Goal: Task Accomplishment & Management: Use online tool/utility

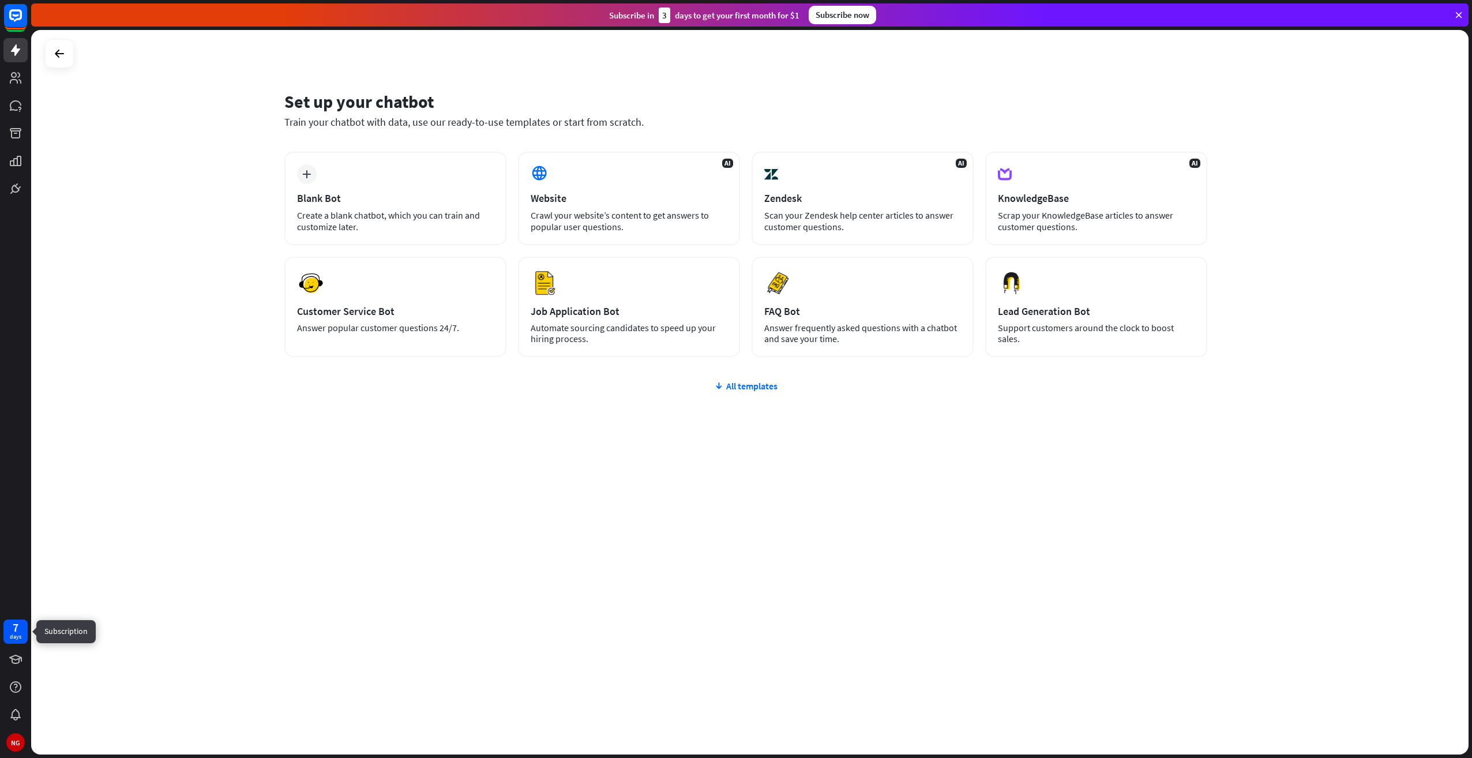
click at [18, 632] on div "7" at bounding box center [16, 628] width 6 height 10
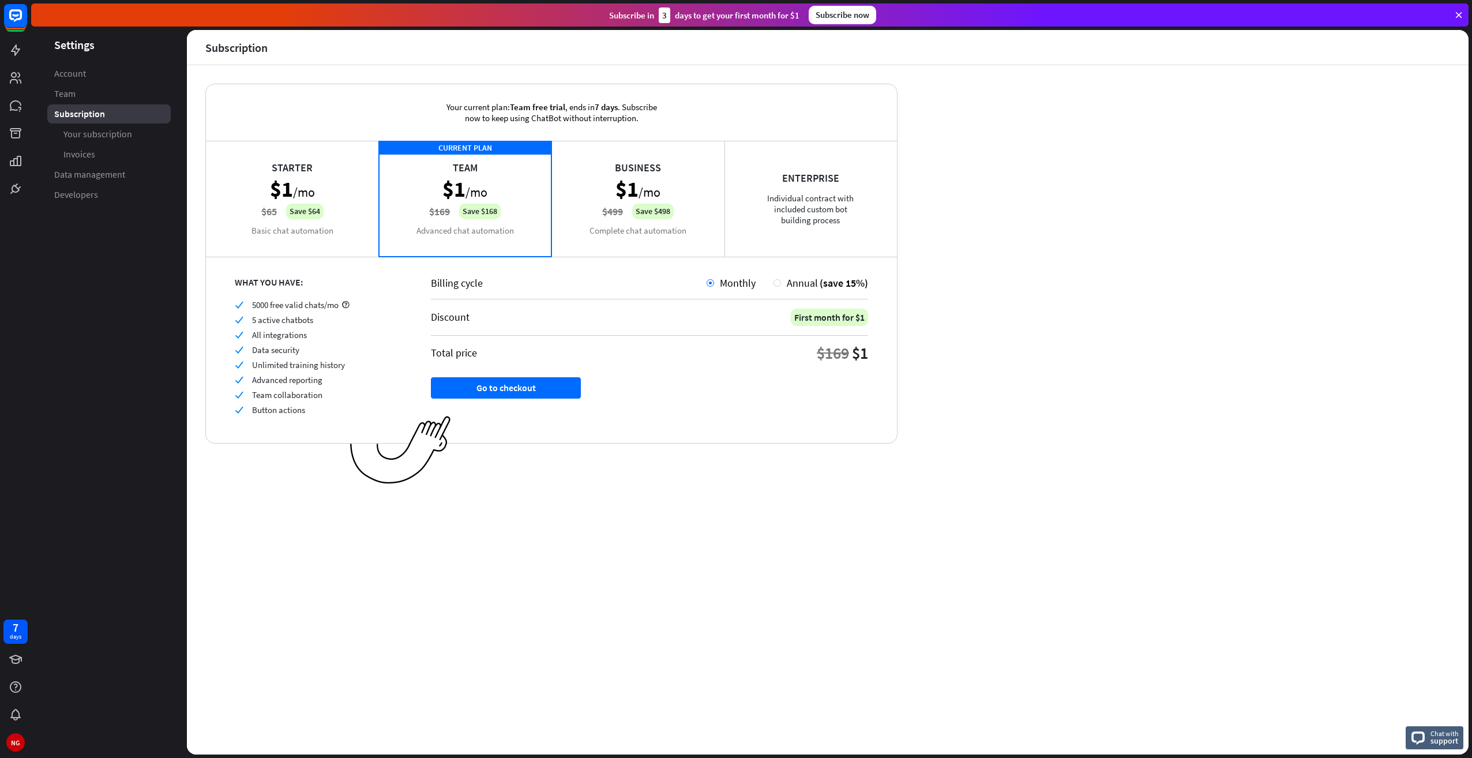
click at [642, 224] on div "Business $1 /mo $499 Save $498 Complete chat automation" at bounding box center [638, 198] width 173 height 115
click at [492, 234] on div "CURRENT PLAN Team $1 /mo $169 Save $168 Advanced chat automation" at bounding box center [465, 198] width 173 height 115
click at [589, 234] on div "Business $1 /mo $499 Save $498 Complete chat automation" at bounding box center [638, 198] width 173 height 115
click at [511, 237] on div "CURRENT PLAN Team $1 /mo $169 Save $168 Advanced chat automation" at bounding box center [465, 198] width 173 height 115
click at [598, 245] on div "Business $1 /mo $499 Save $498 Complete chat automation" at bounding box center [638, 198] width 173 height 115
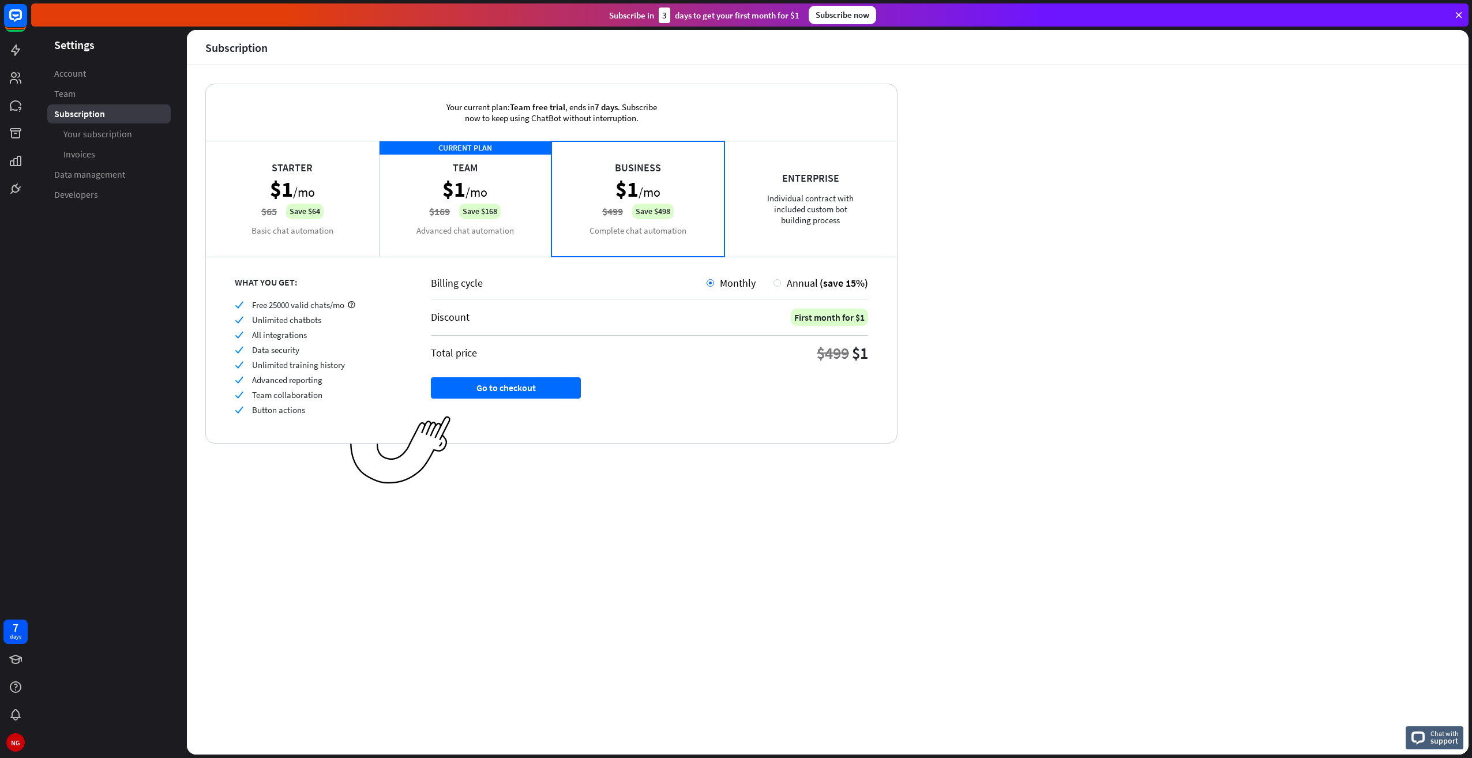
click at [520, 239] on div "CURRENT PLAN Team $1 /mo $169 Save $168 Advanced chat automation" at bounding box center [465, 198] width 173 height 115
click at [589, 235] on div "Business $1 /mo $499 Save $498 Complete chat automation" at bounding box center [638, 198] width 173 height 115
click at [492, 252] on div "CURRENT PLAN Team $1 /mo $169 Save $168 Advanced chat automation" at bounding box center [465, 198] width 173 height 115
click at [283, 242] on div "Starter $1 /mo $65 Save $64 Basic chat automation" at bounding box center [292, 198] width 173 height 115
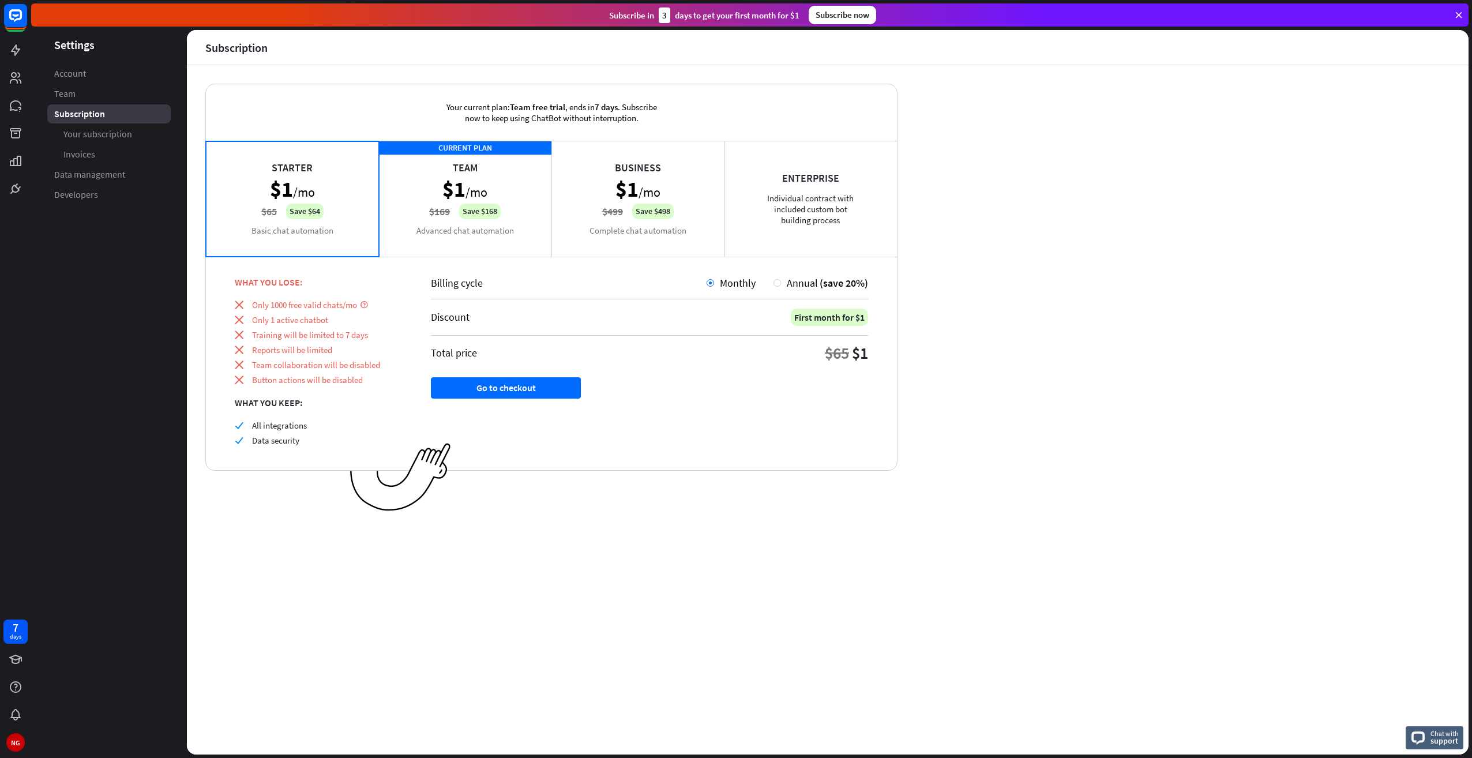
click at [583, 245] on div "Business $1 /mo $499 Save $498 Complete chat automation" at bounding box center [638, 198] width 173 height 115
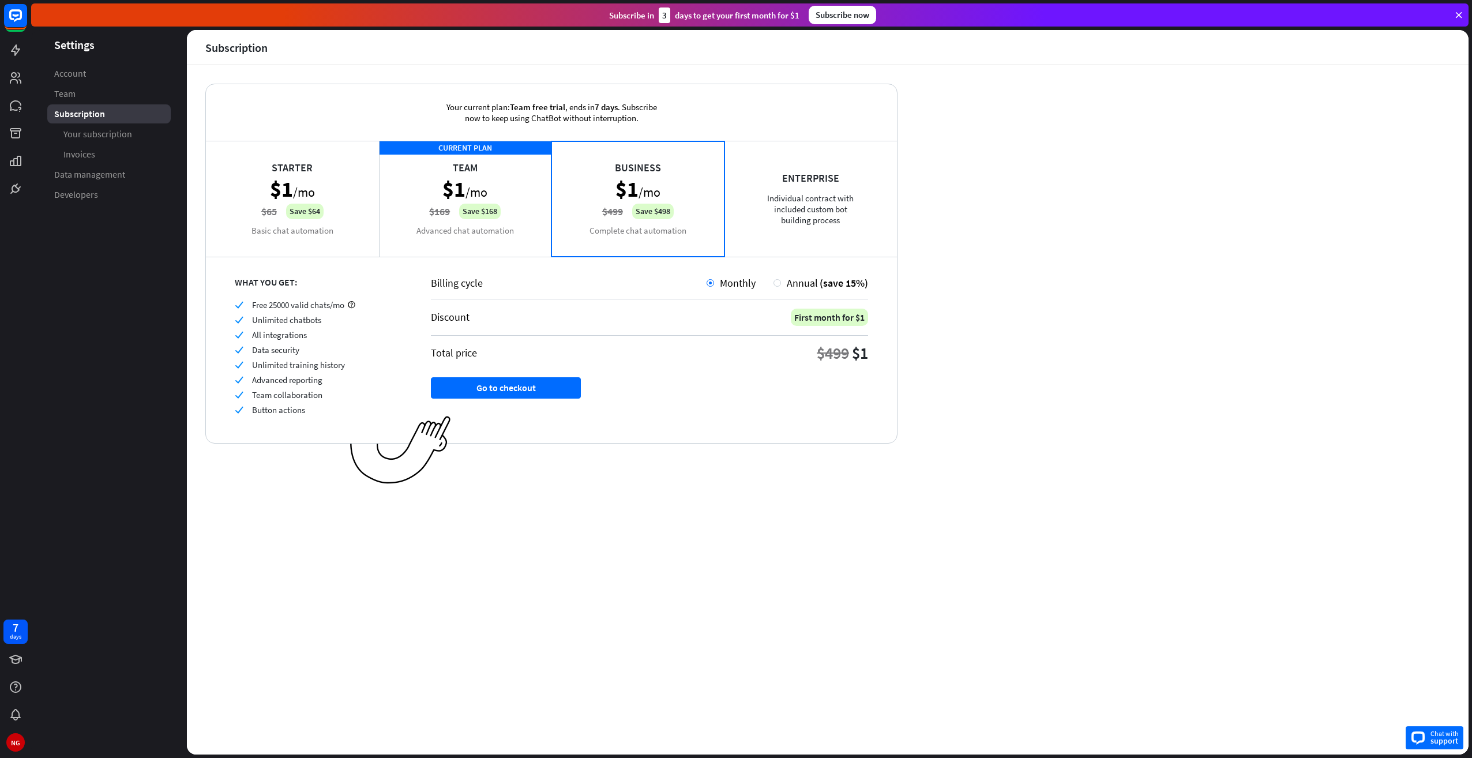
click at [1451, 729] on span "Chat with" at bounding box center [1445, 733] width 28 height 11
click at [1145, 388] on div "Your current plan: Team free trial , ends [DATE] . Subscribe now to keep using …" at bounding box center [828, 409] width 1282 height 689
click at [1212, 369] on div "Your current plan: Team free trial , ends [DATE] . Subscribe now to keep using …" at bounding box center [828, 409] width 1282 height 689
click at [20, 80] on icon at bounding box center [16, 78] width 12 height 12
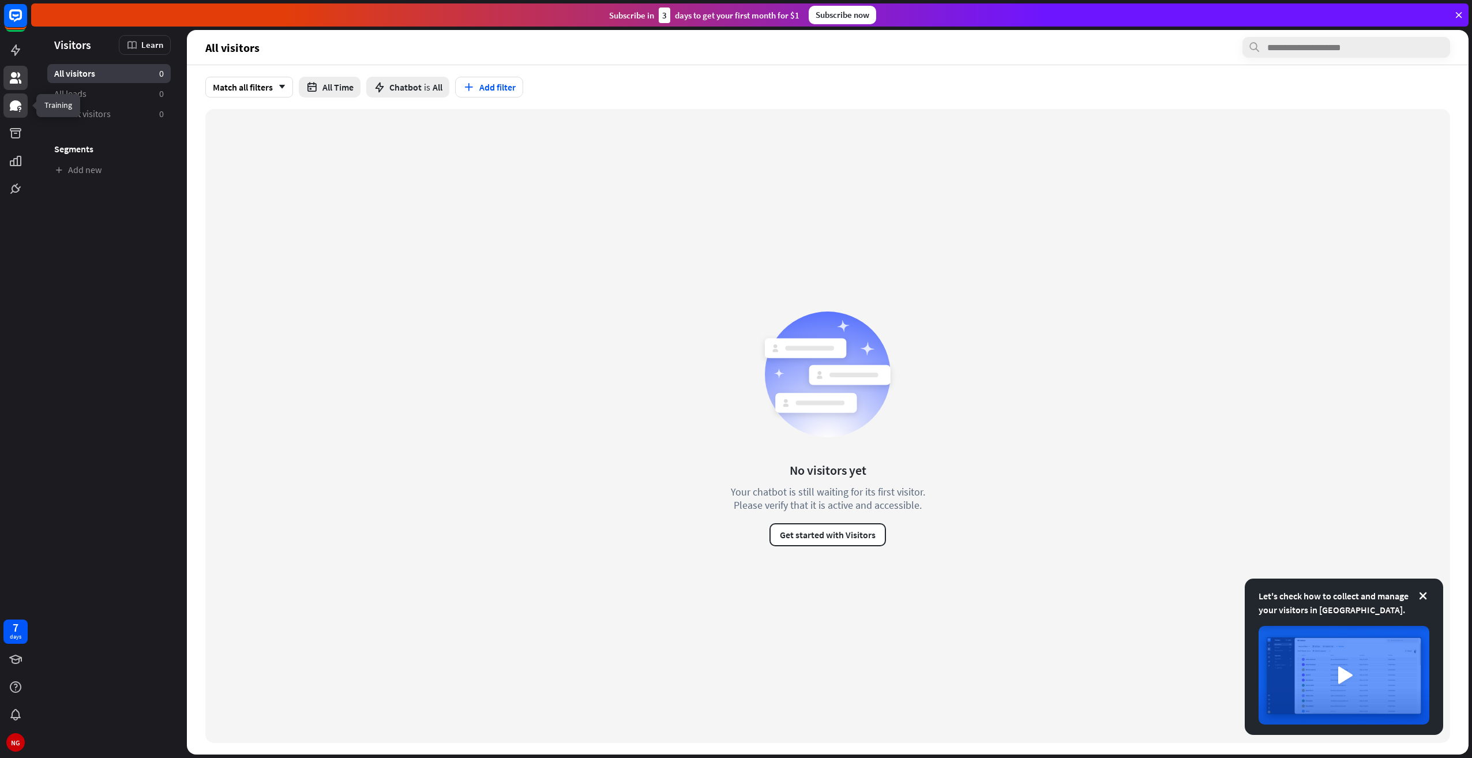
click at [18, 111] on icon at bounding box center [16, 106] width 14 height 14
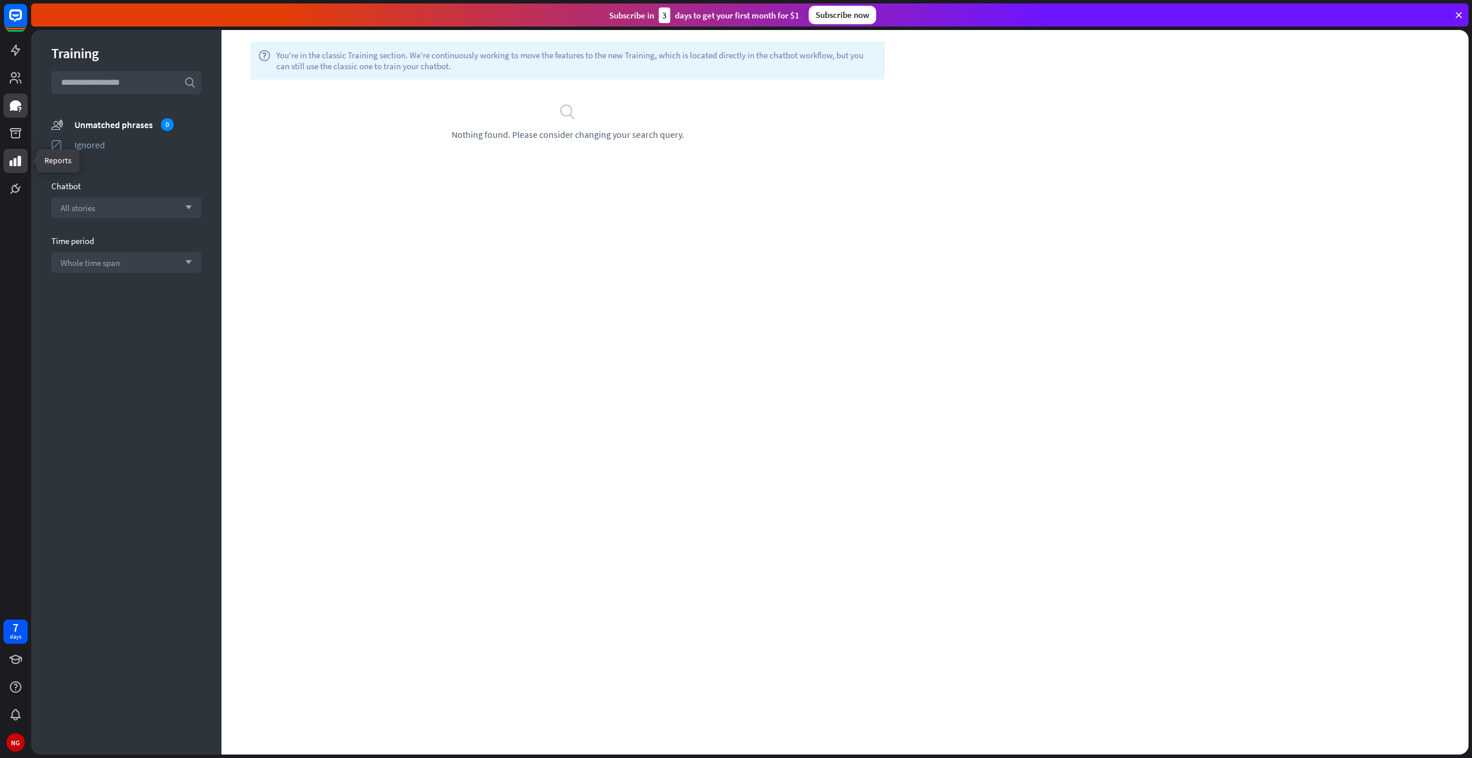
click at [20, 154] on icon at bounding box center [16, 161] width 14 height 14
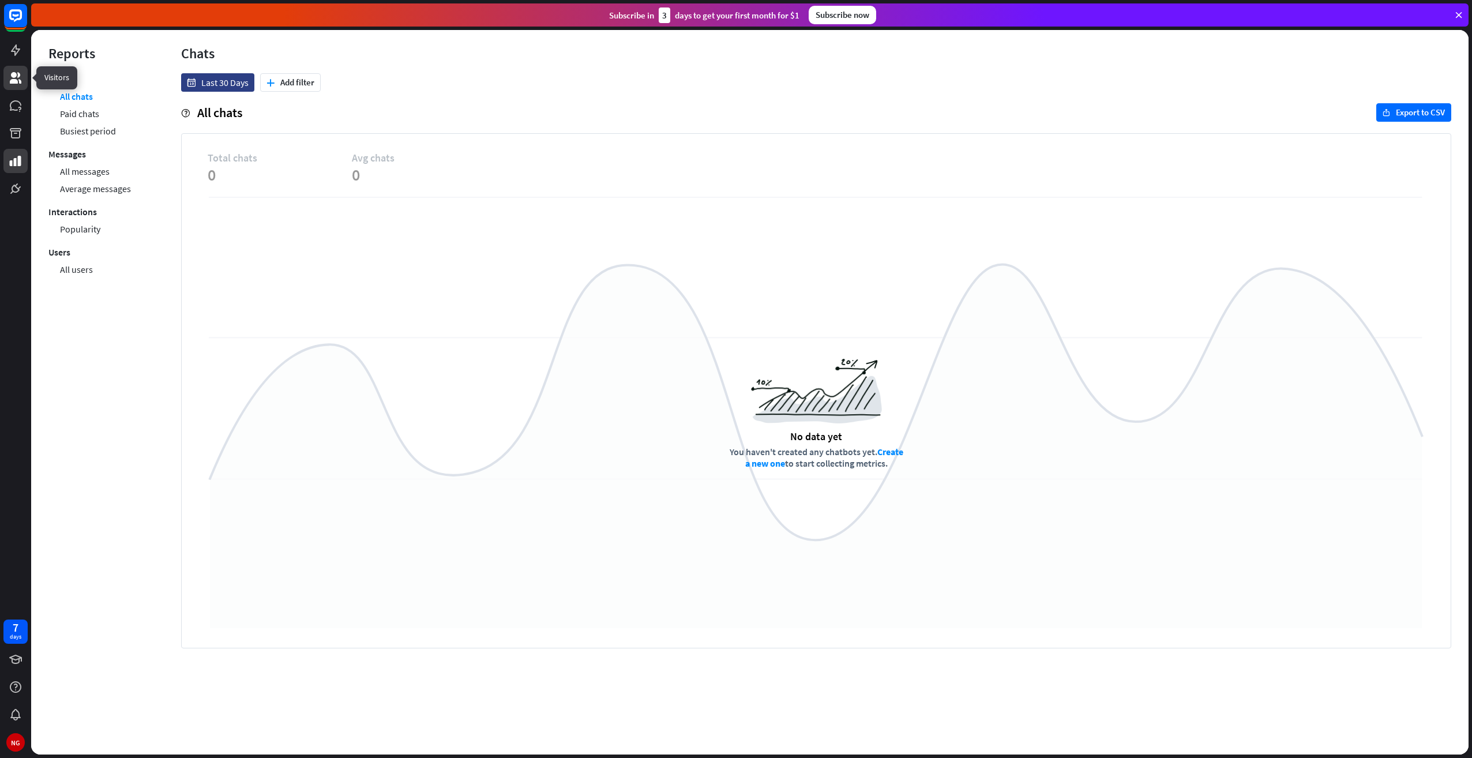
click at [21, 88] on link at bounding box center [15, 78] width 24 height 24
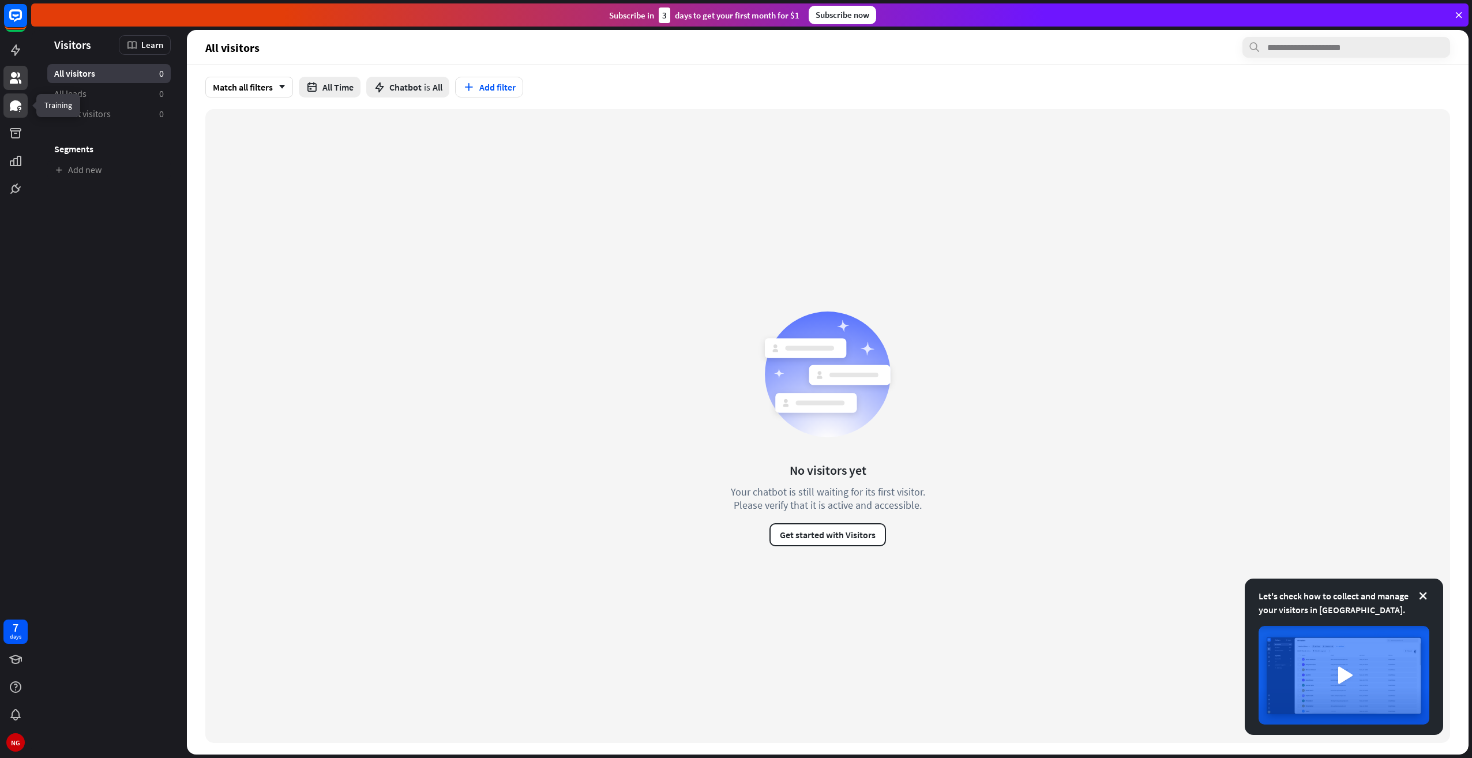
click at [20, 98] on link at bounding box center [15, 105] width 24 height 24
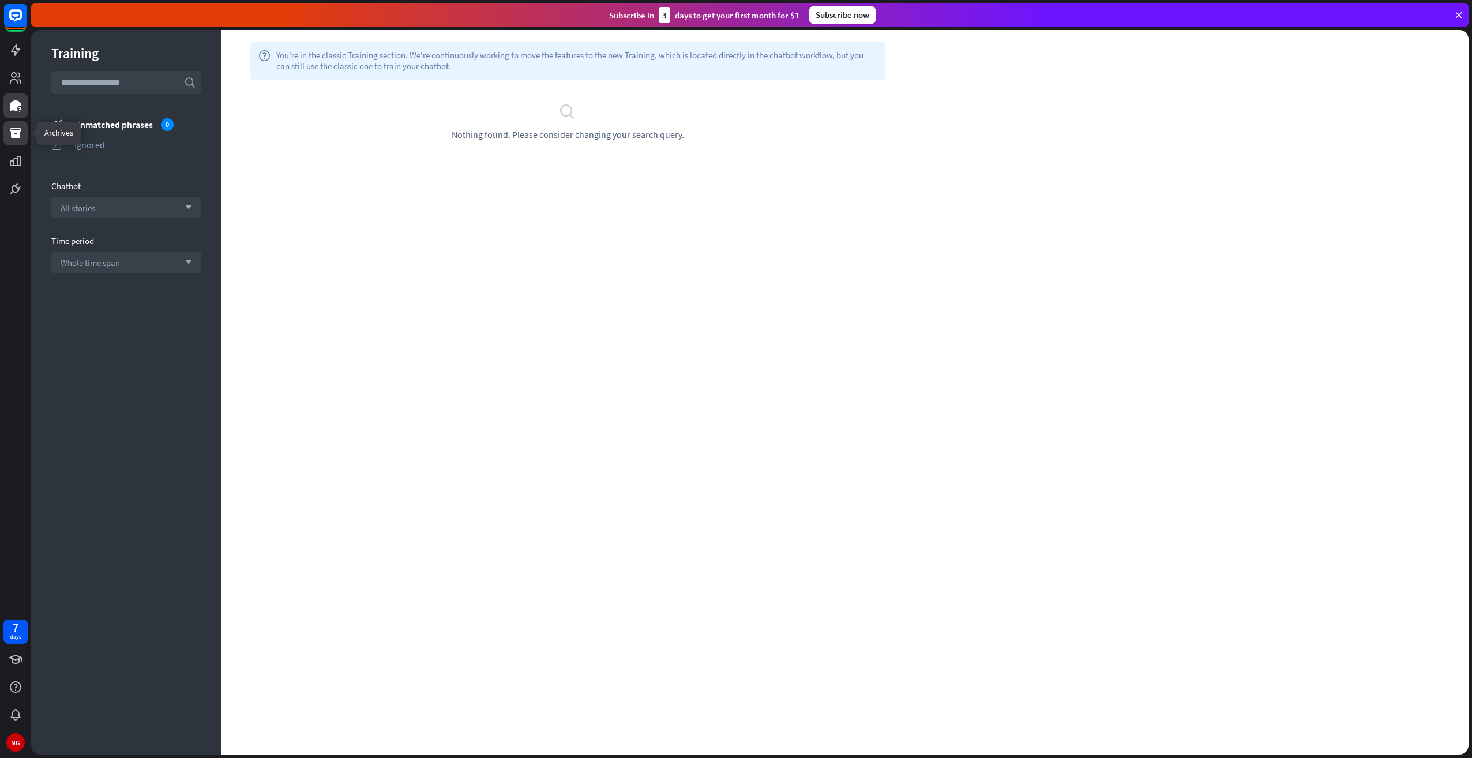
click at [20, 123] on link at bounding box center [15, 133] width 24 height 24
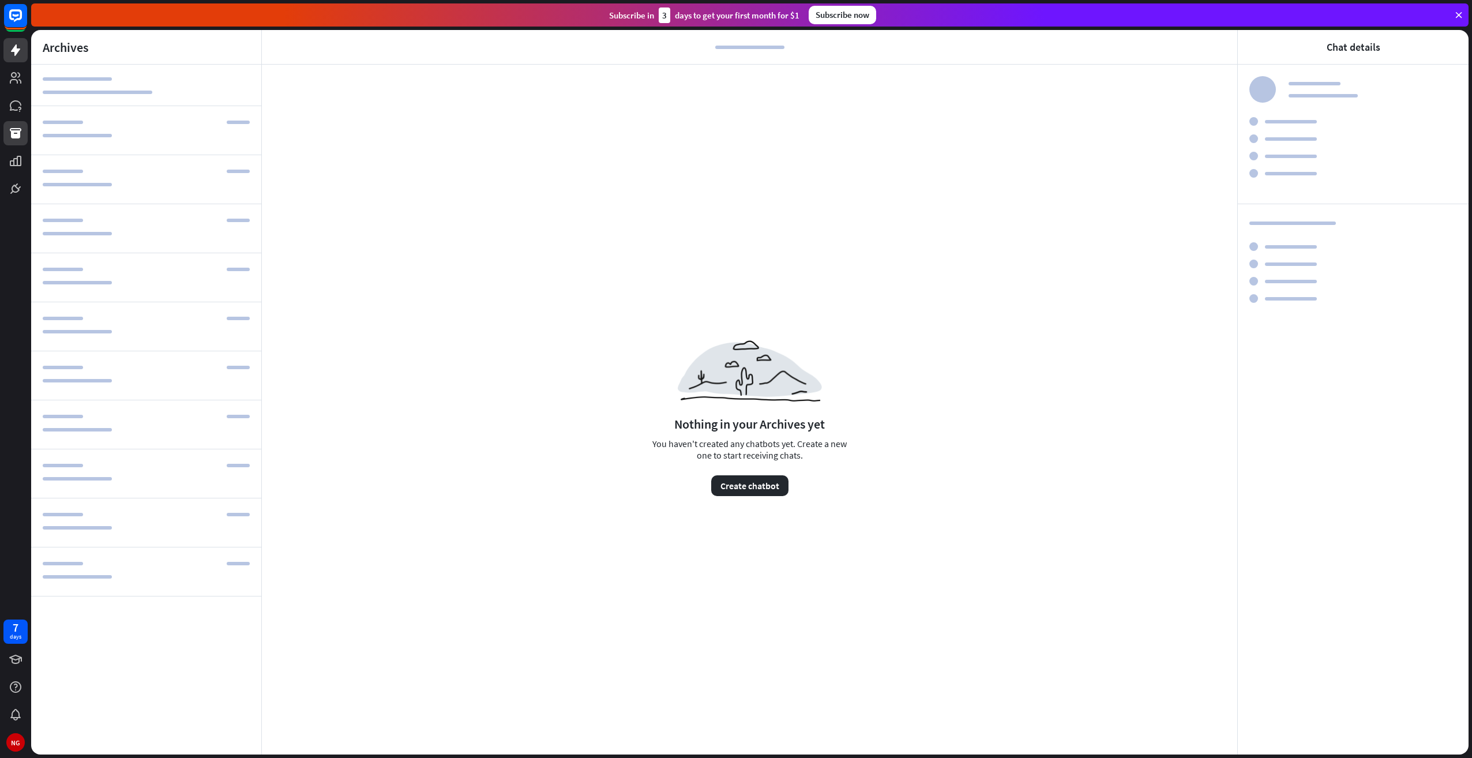
click at [20, 61] on link at bounding box center [15, 50] width 24 height 24
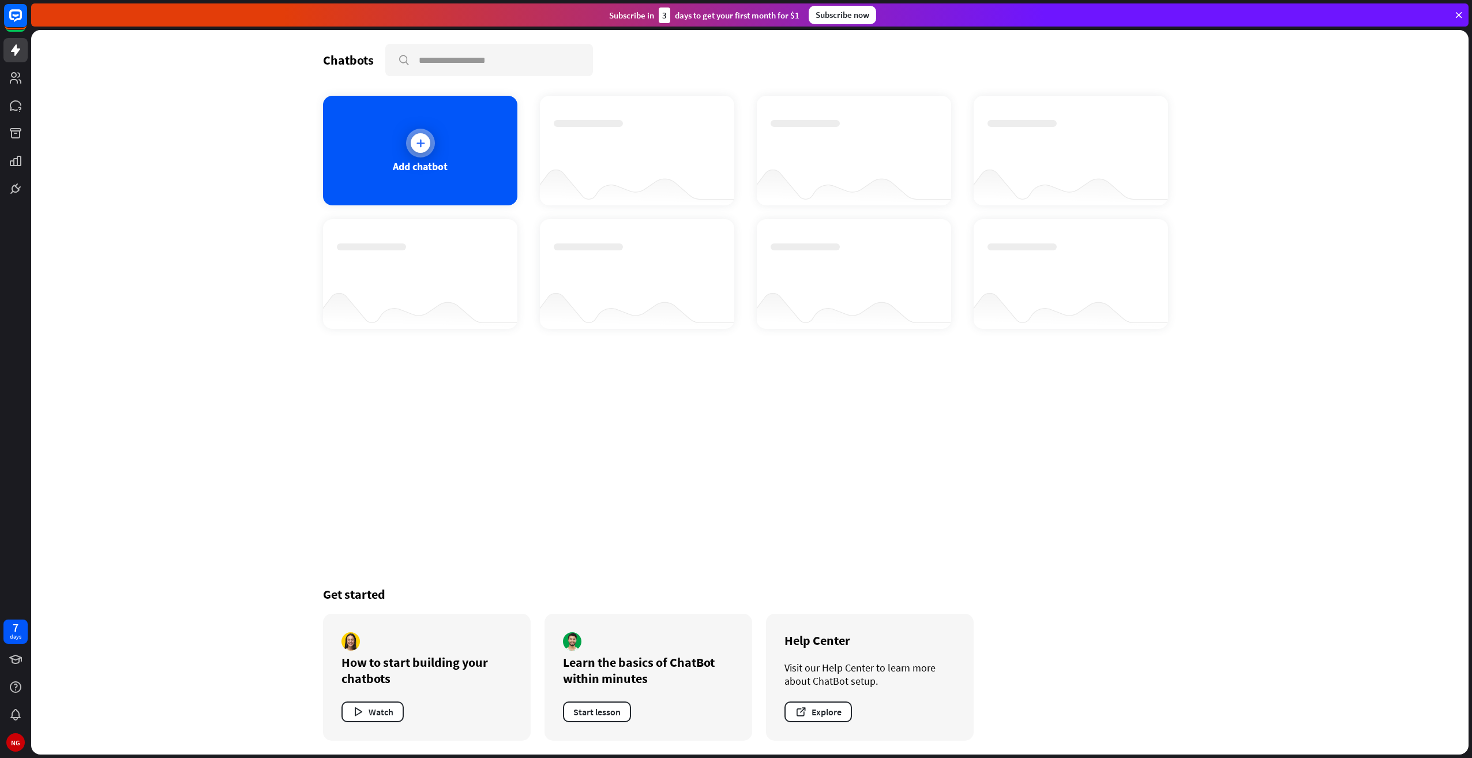
click at [463, 153] on div "Add chatbot" at bounding box center [420, 151] width 194 height 110
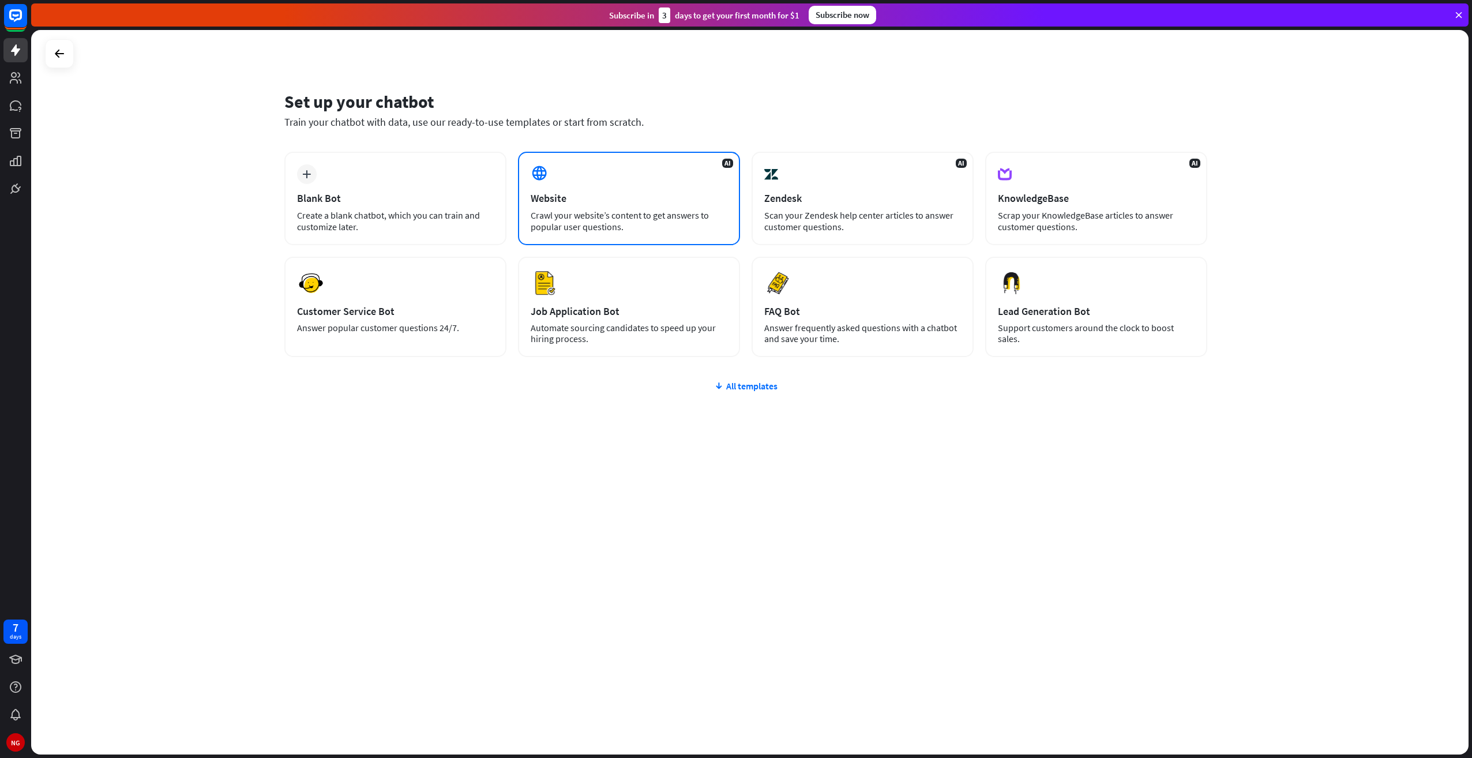
click at [562, 213] on div "Crawl your website’s content to get answers to popular user questions." at bounding box center [629, 220] width 197 height 23
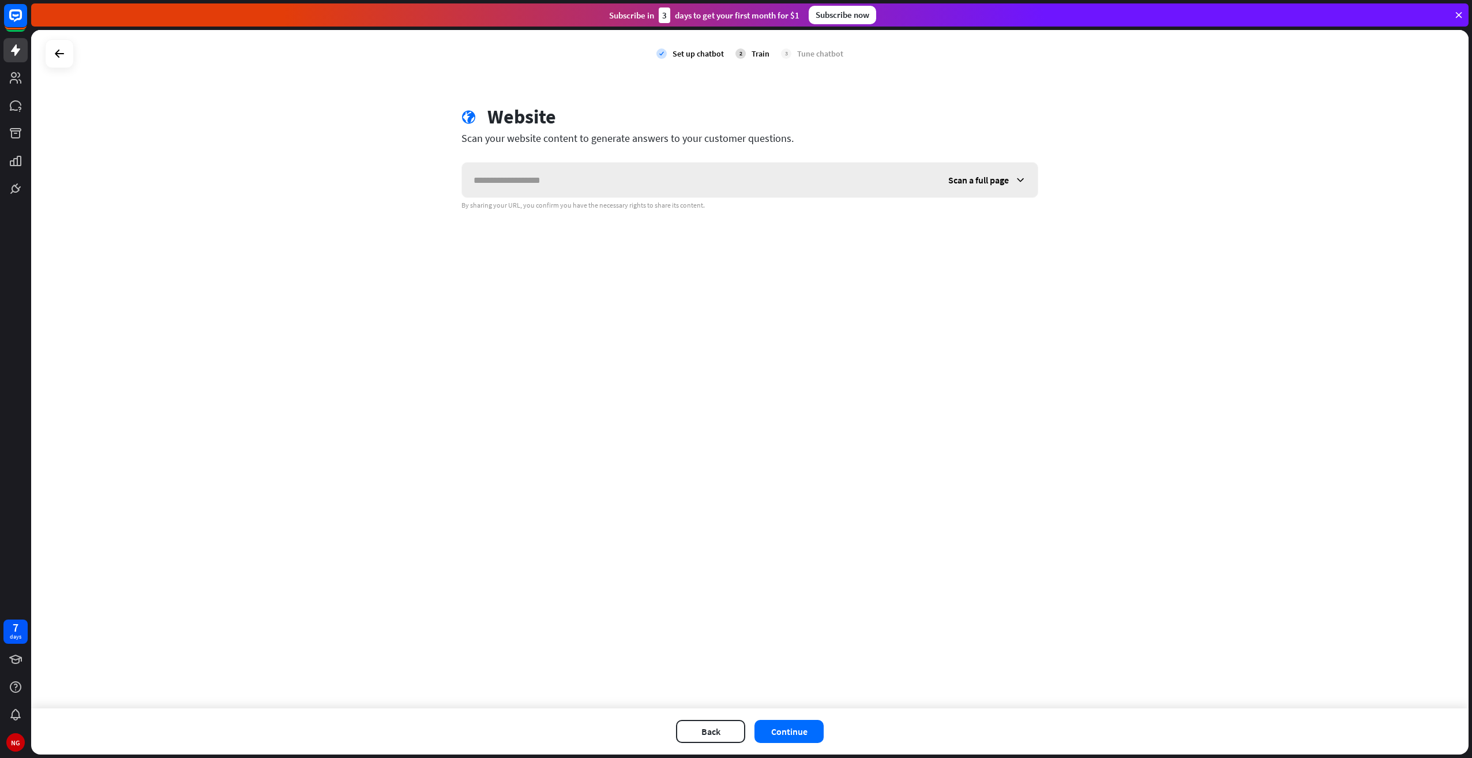
click at [1018, 178] on icon at bounding box center [1021, 180] width 12 height 12
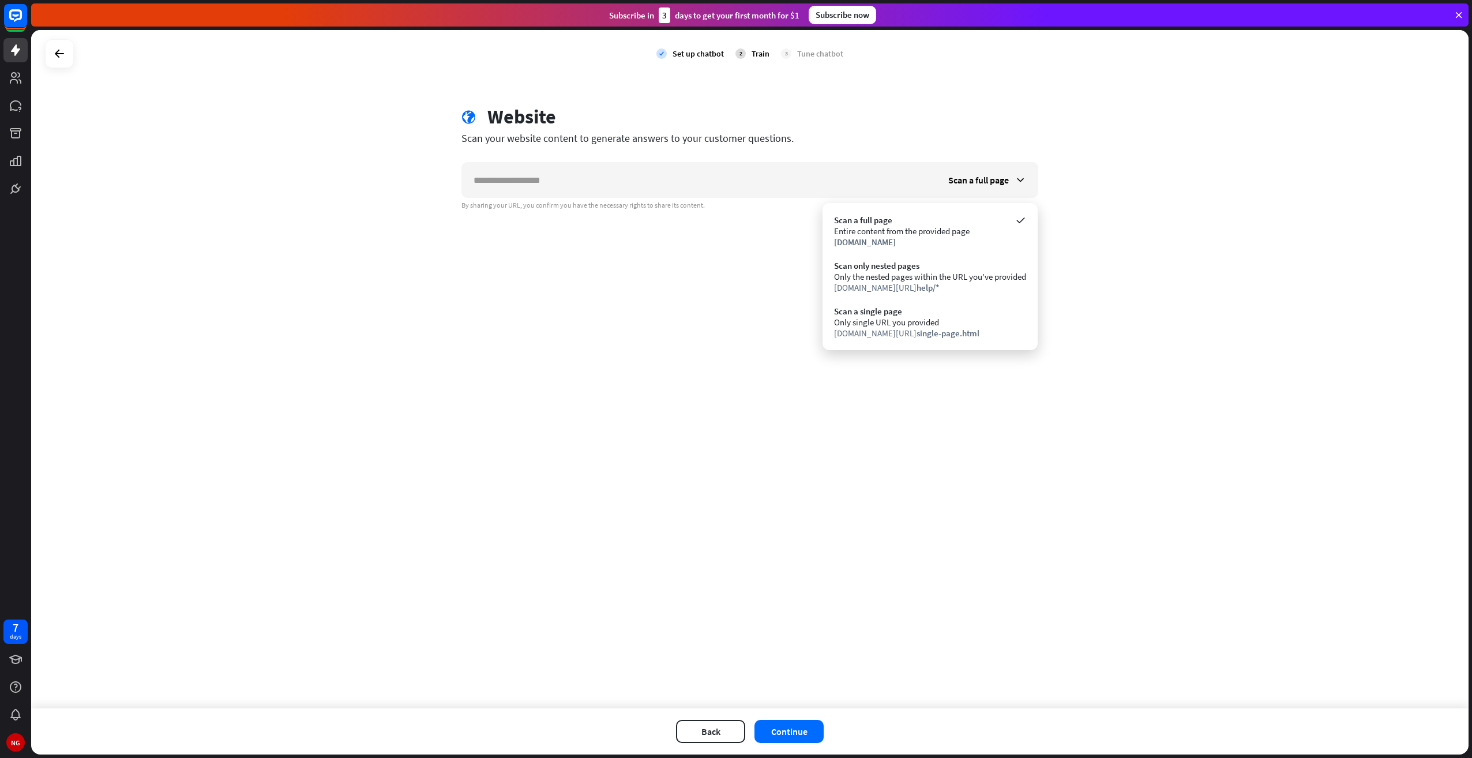
click at [544, 357] on div "check Set up chatbot 2 Train 3 Tune chatbot globe Website Scan your website con…" at bounding box center [750, 369] width 1438 height 679
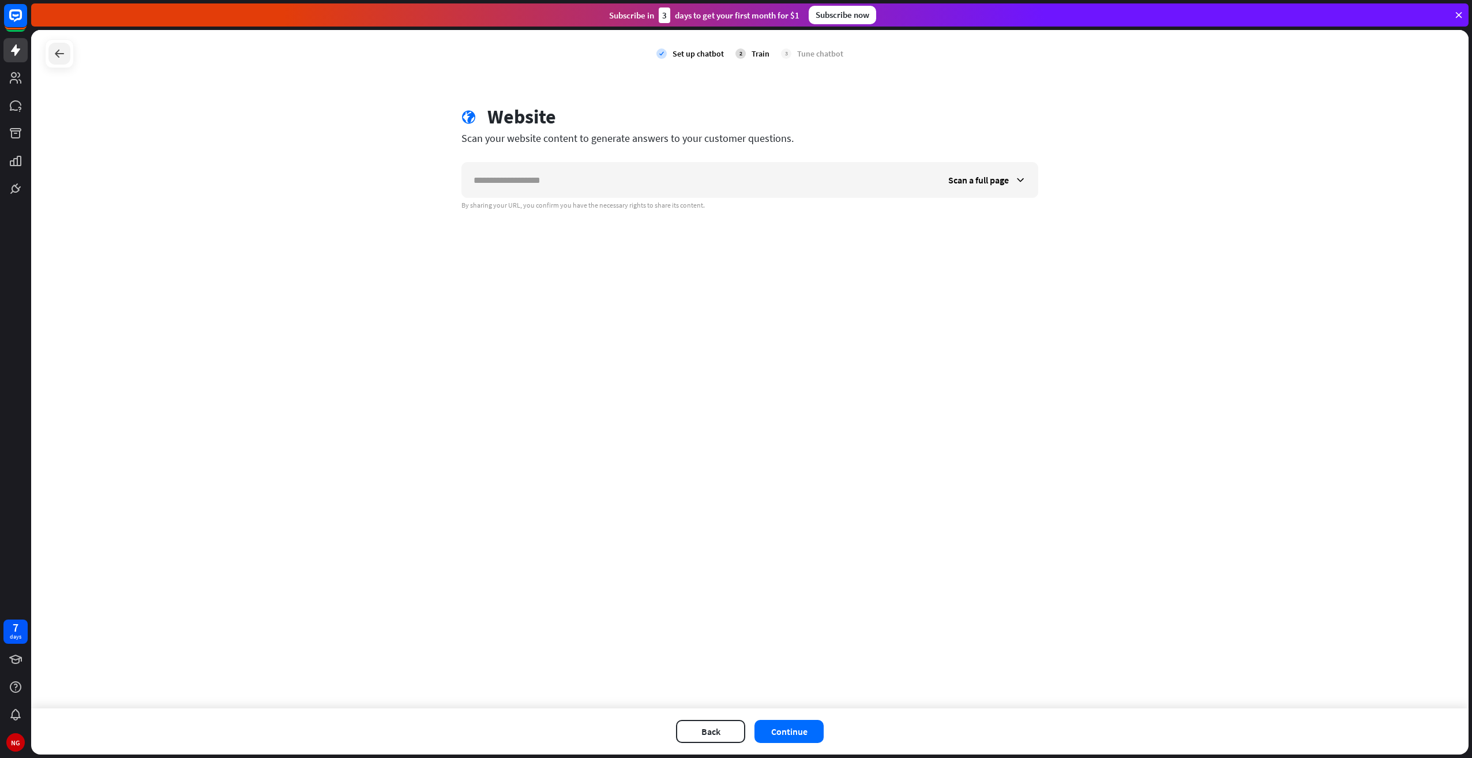
click at [64, 56] on icon at bounding box center [60, 54] width 14 height 14
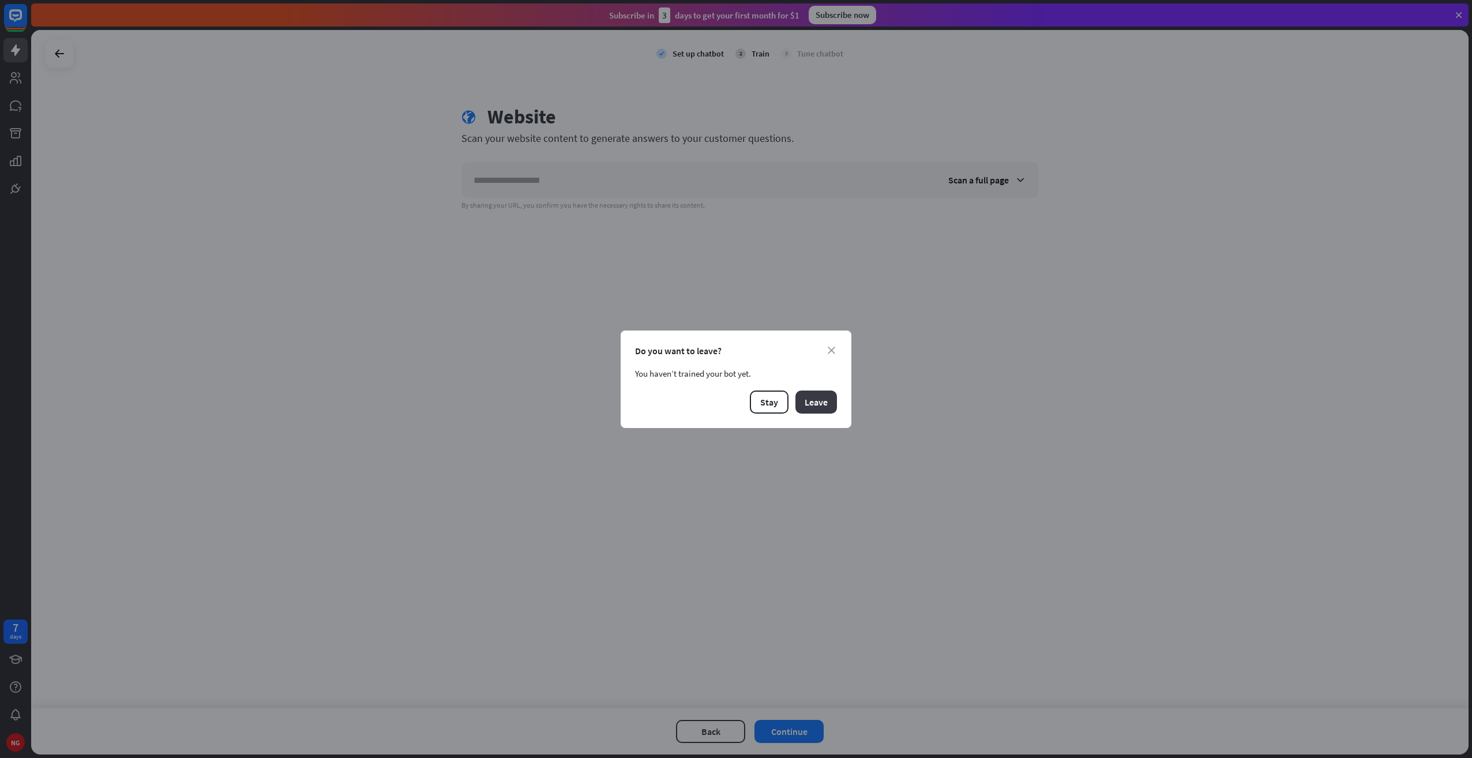
click at [809, 403] on button "Leave" at bounding box center [817, 402] width 42 height 23
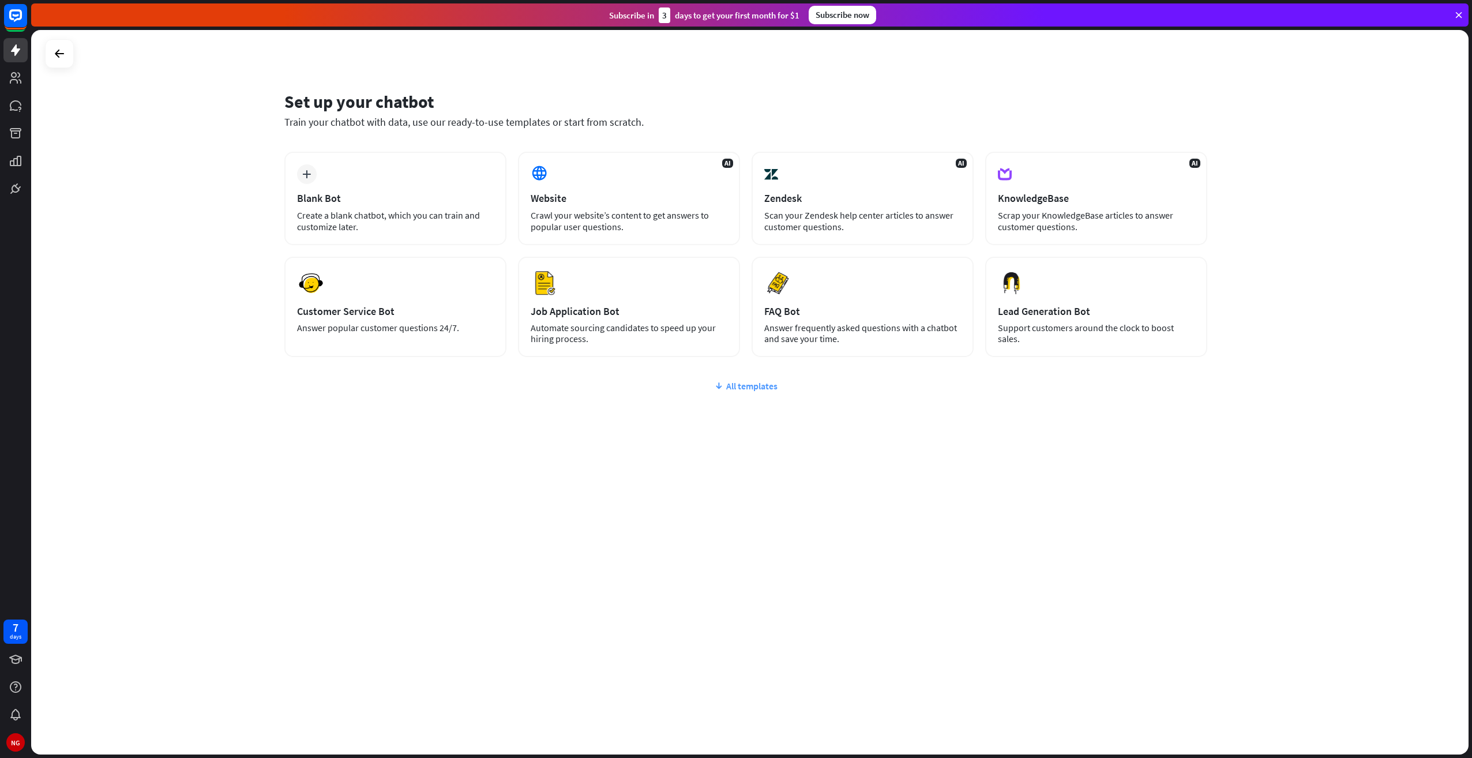
click at [751, 384] on div "All templates" at bounding box center [745, 386] width 923 height 12
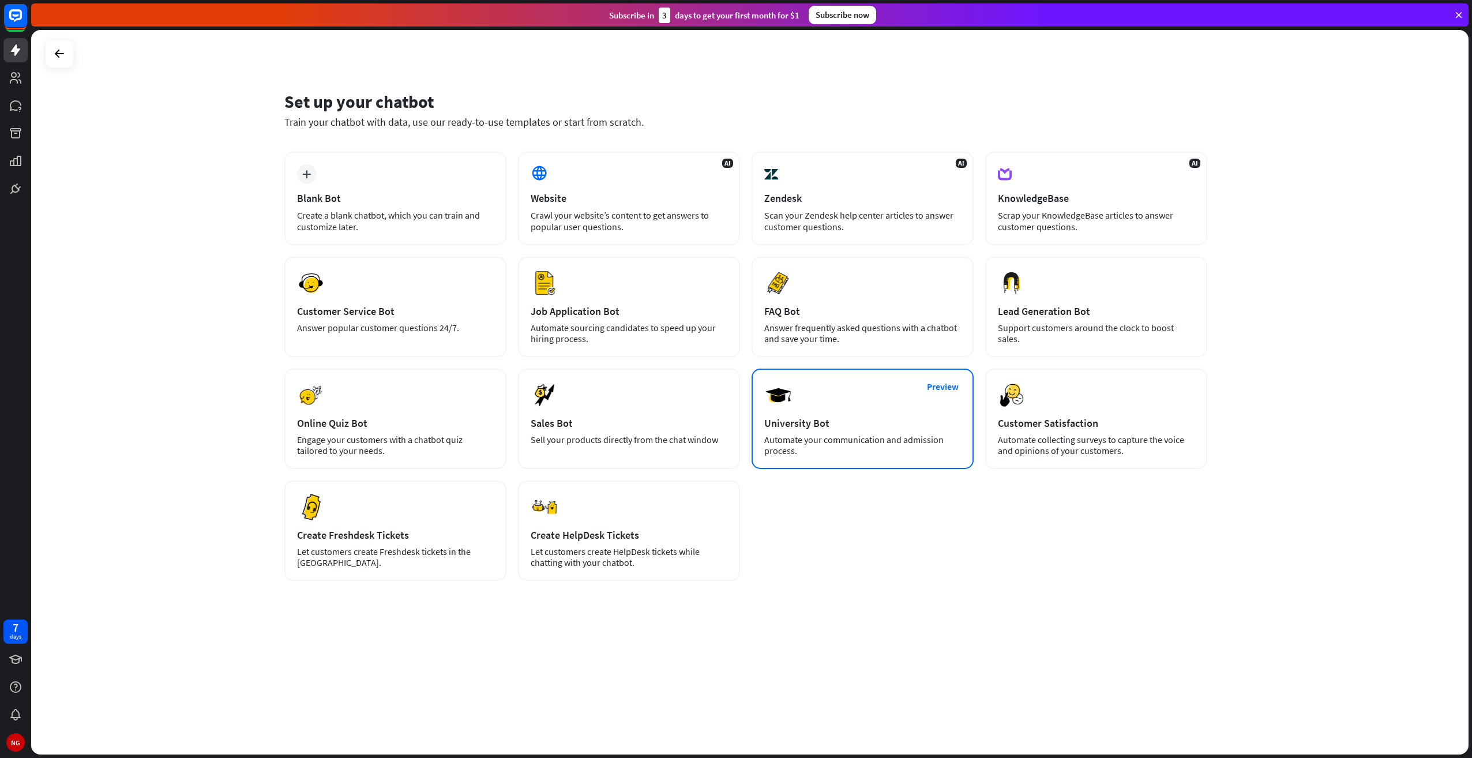
click at [804, 428] on div "University Bot" at bounding box center [862, 423] width 197 height 13
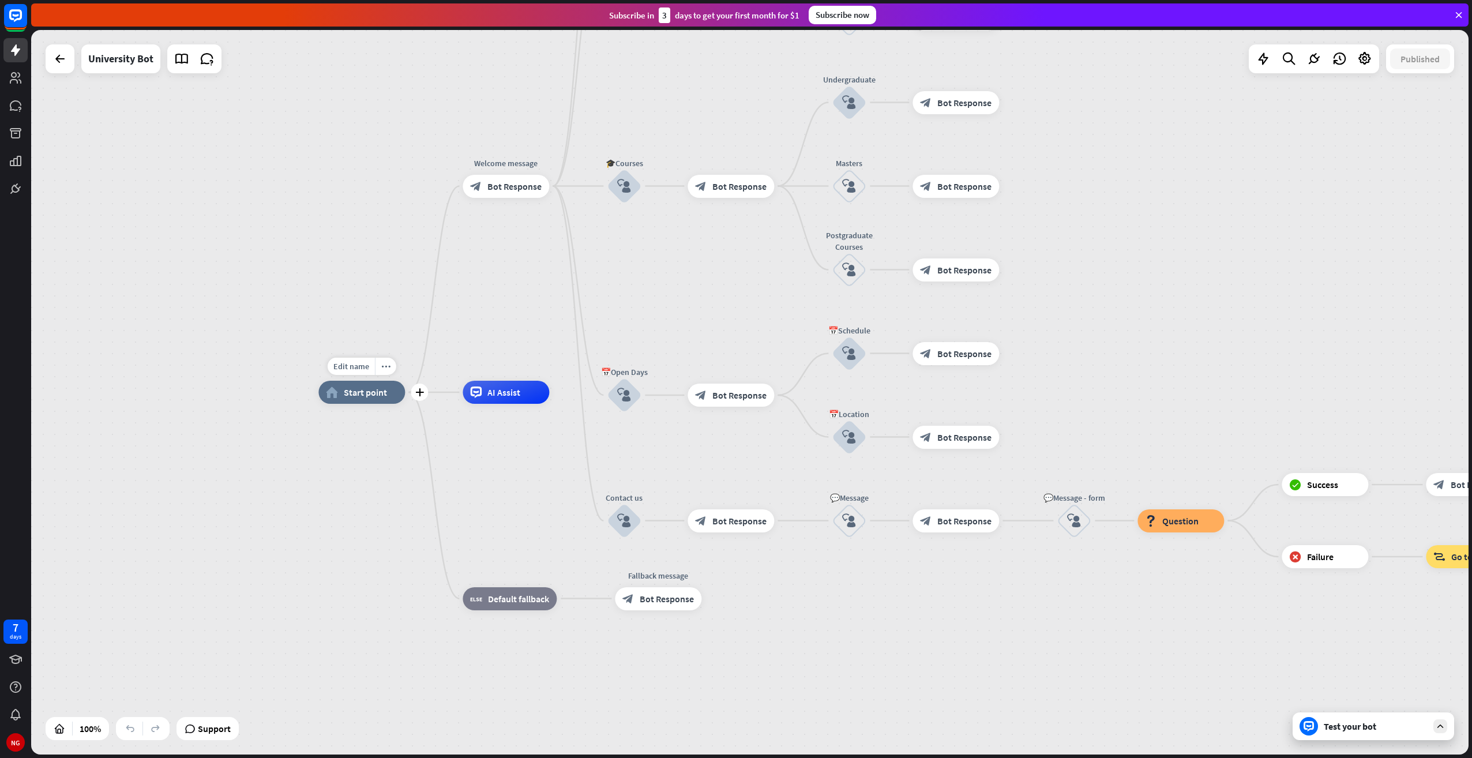
click at [368, 392] on span "Start point" at bounding box center [365, 393] width 43 height 12
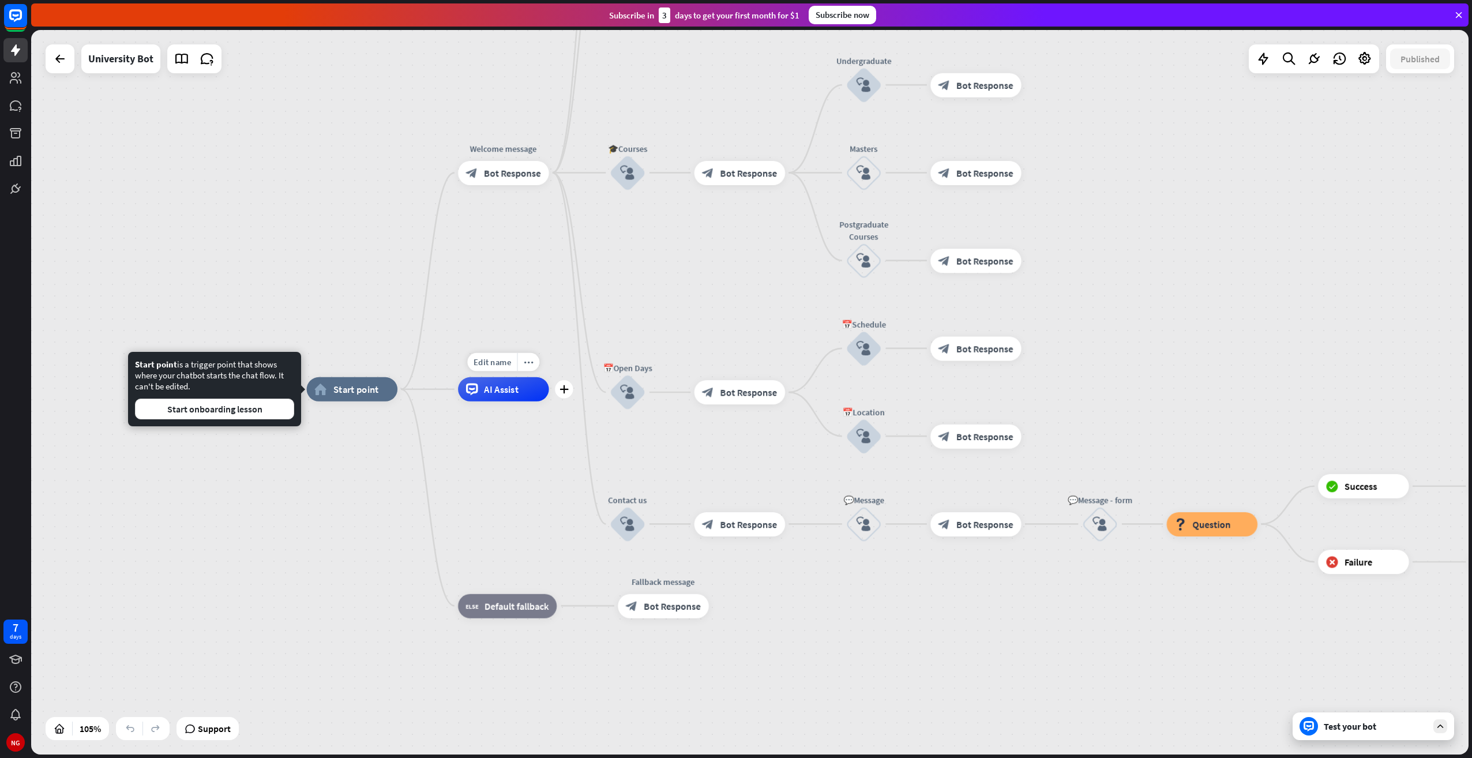
click at [512, 396] on div "AI Assist" at bounding box center [503, 389] width 91 height 24
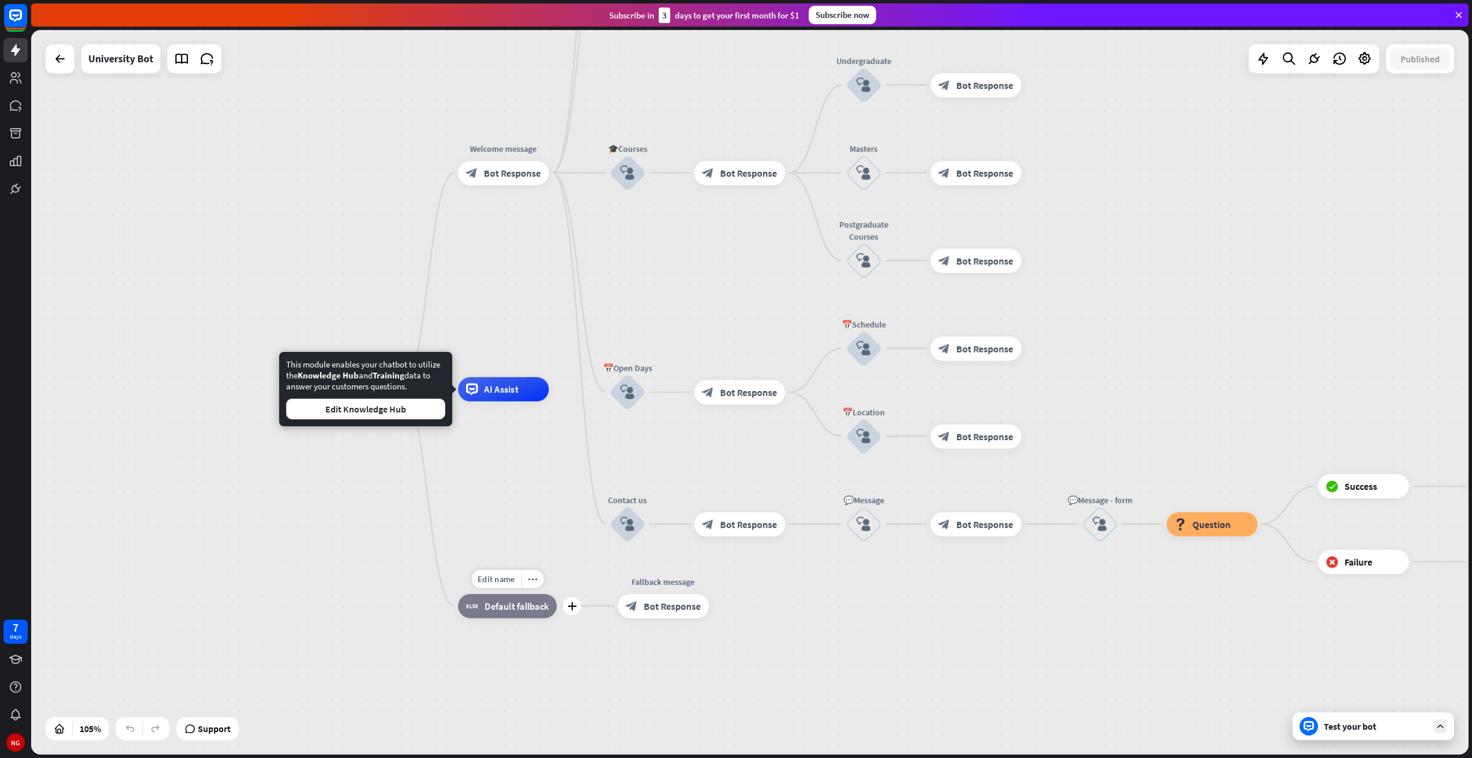
click at [506, 609] on span "Default fallback" at bounding box center [517, 606] width 64 height 12
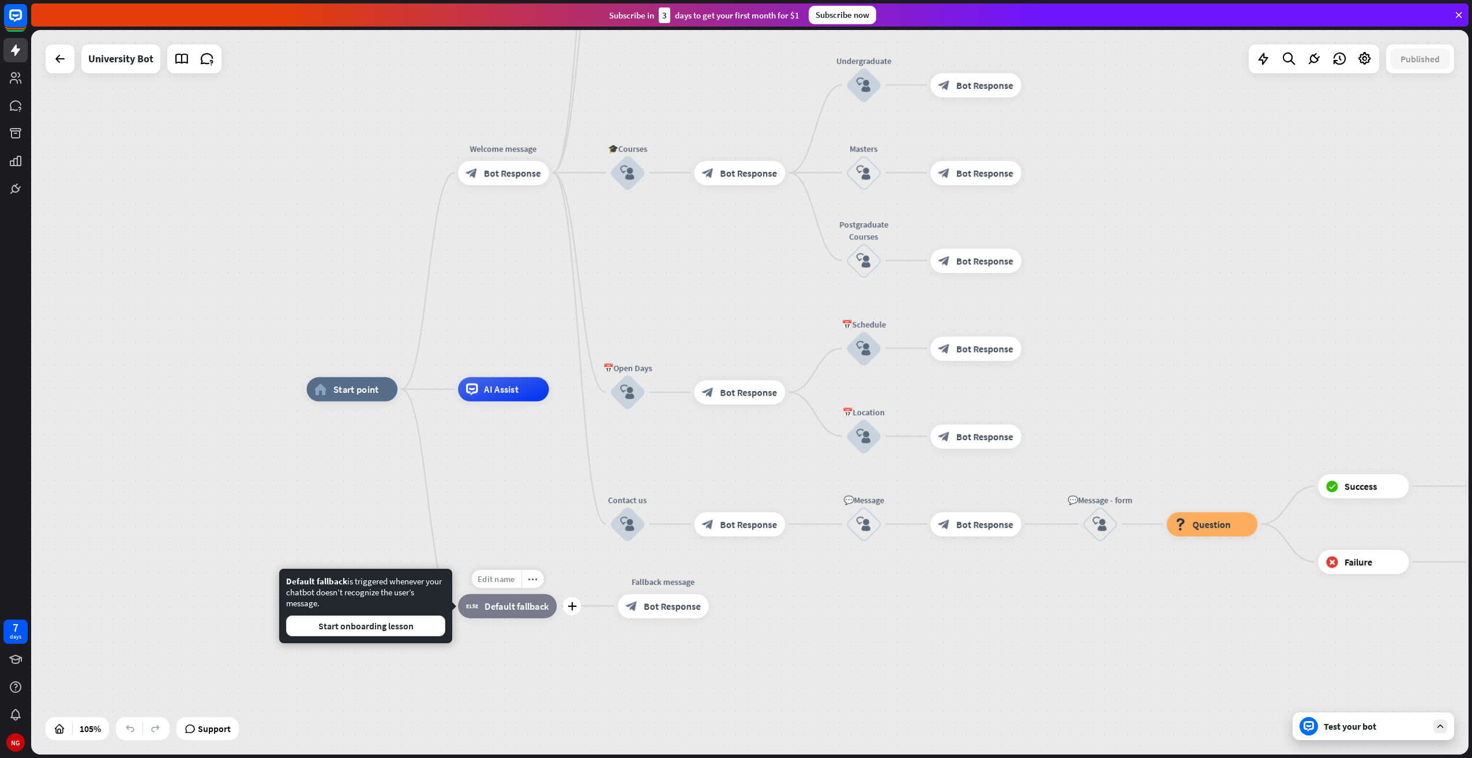
click at [497, 587] on div "Edit name" at bounding box center [496, 578] width 50 height 18
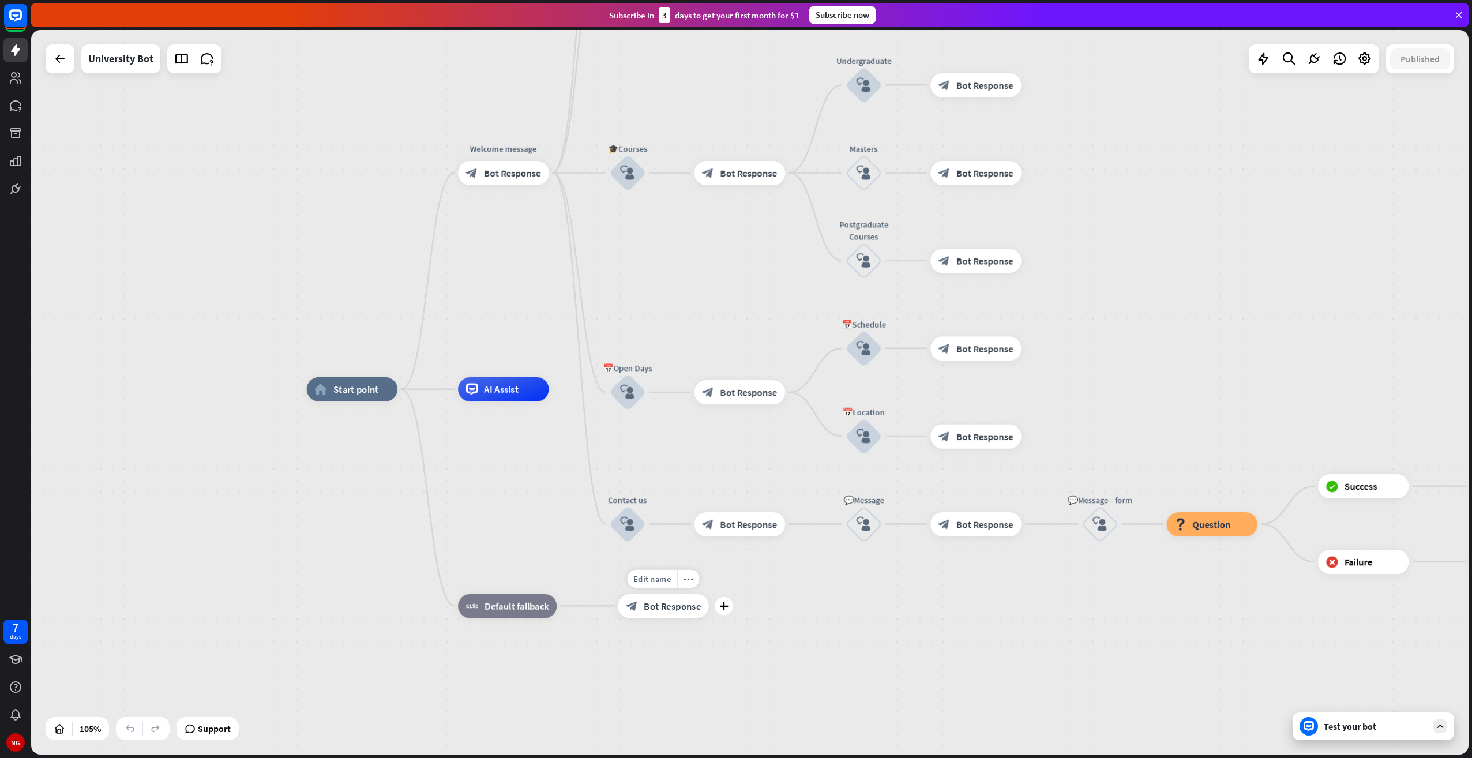
click at [675, 617] on div "block_bot_response Bot Response" at bounding box center [663, 606] width 91 height 24
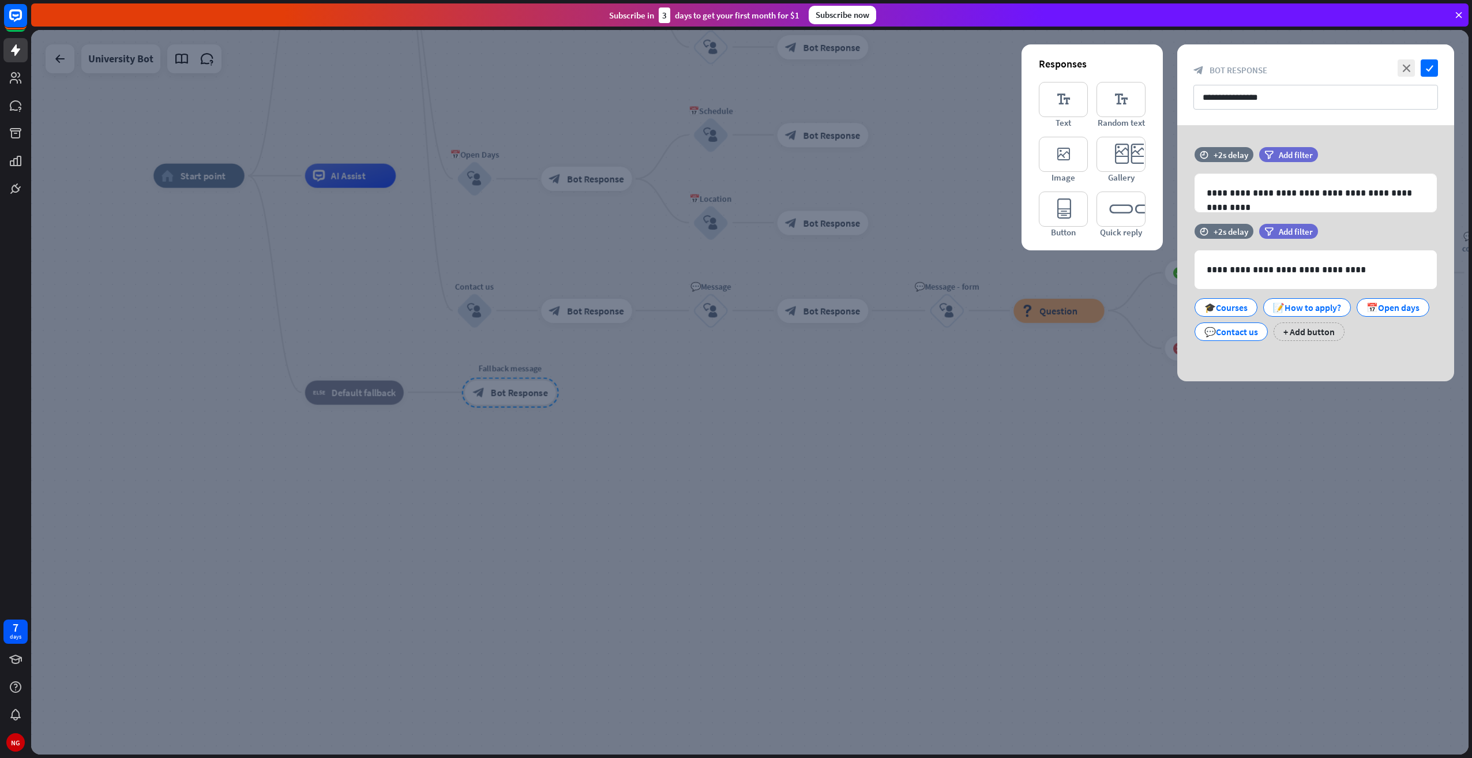
click at [1066, 471] on div at bounding box center [750, 392] width 1438 height 725
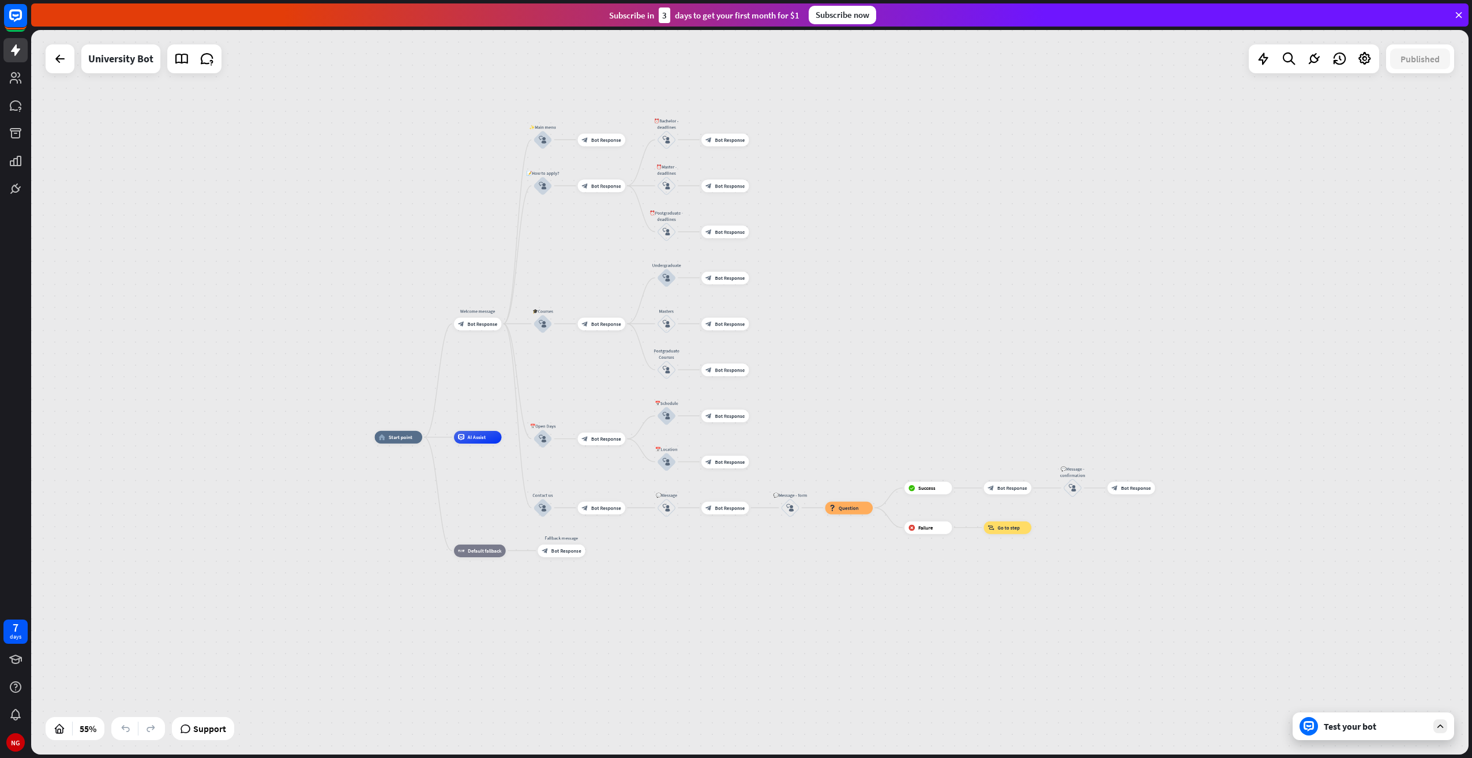
drag, startPoint x: 1008, startPoint y: 199, endPoint x: 858, endPoint y: 372, distance: 229.1
click at [858, 372] on div "home_2 Start point Welcome message block_bot_response Bot Response ✨Main menu b…" at bounding box center [750, 392] width 1438 height 725
click at [1291, 304] on div "home_2 Start point Welcome message block_bot_response Bot Response ✨Main menu b…" at bounding box center [750, 392] width 1438 height 725
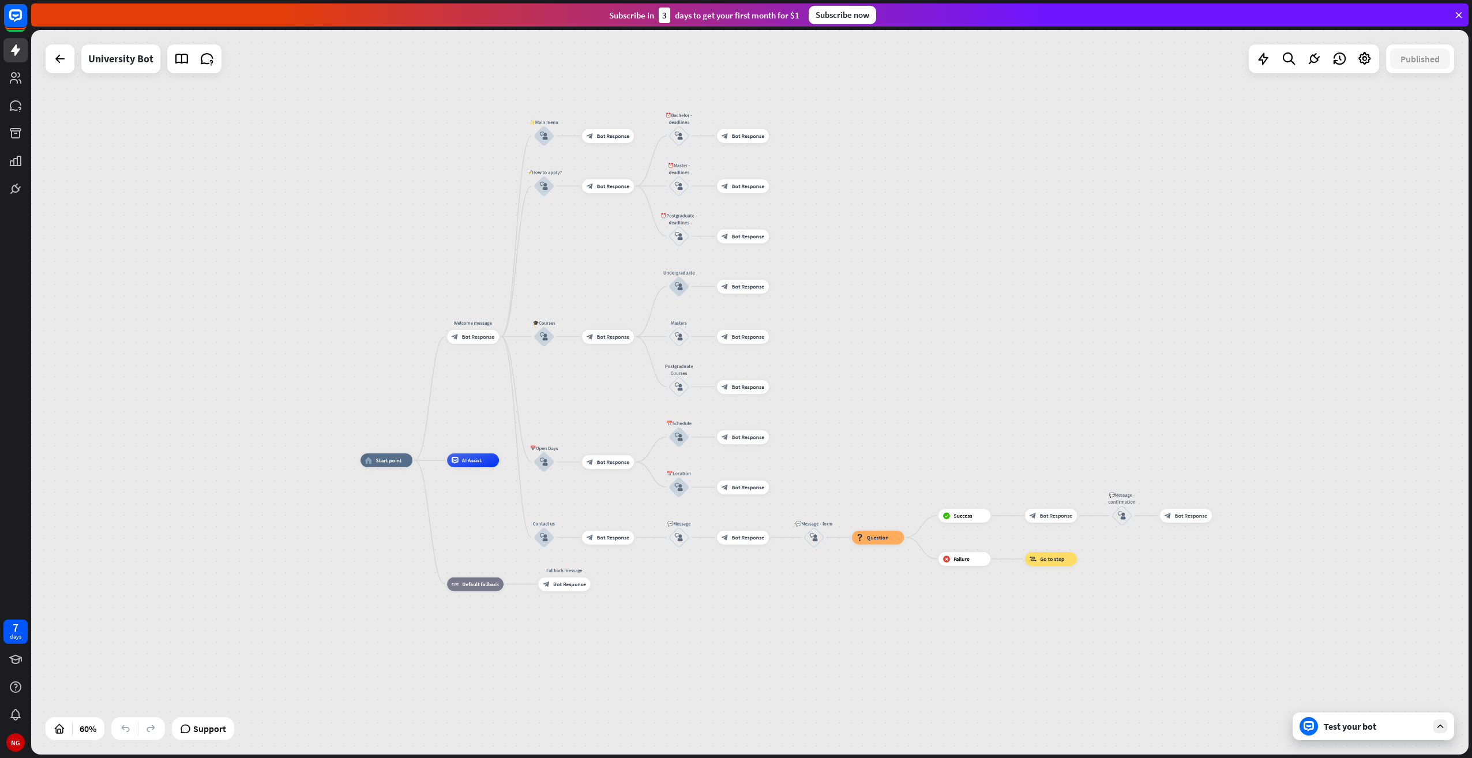
click at [361, 187] on div "home_2 Start point Welcome message block_bot_response Bot Response ✨Main menu b…" at bounding box center [750, 392] width 1438 height 725
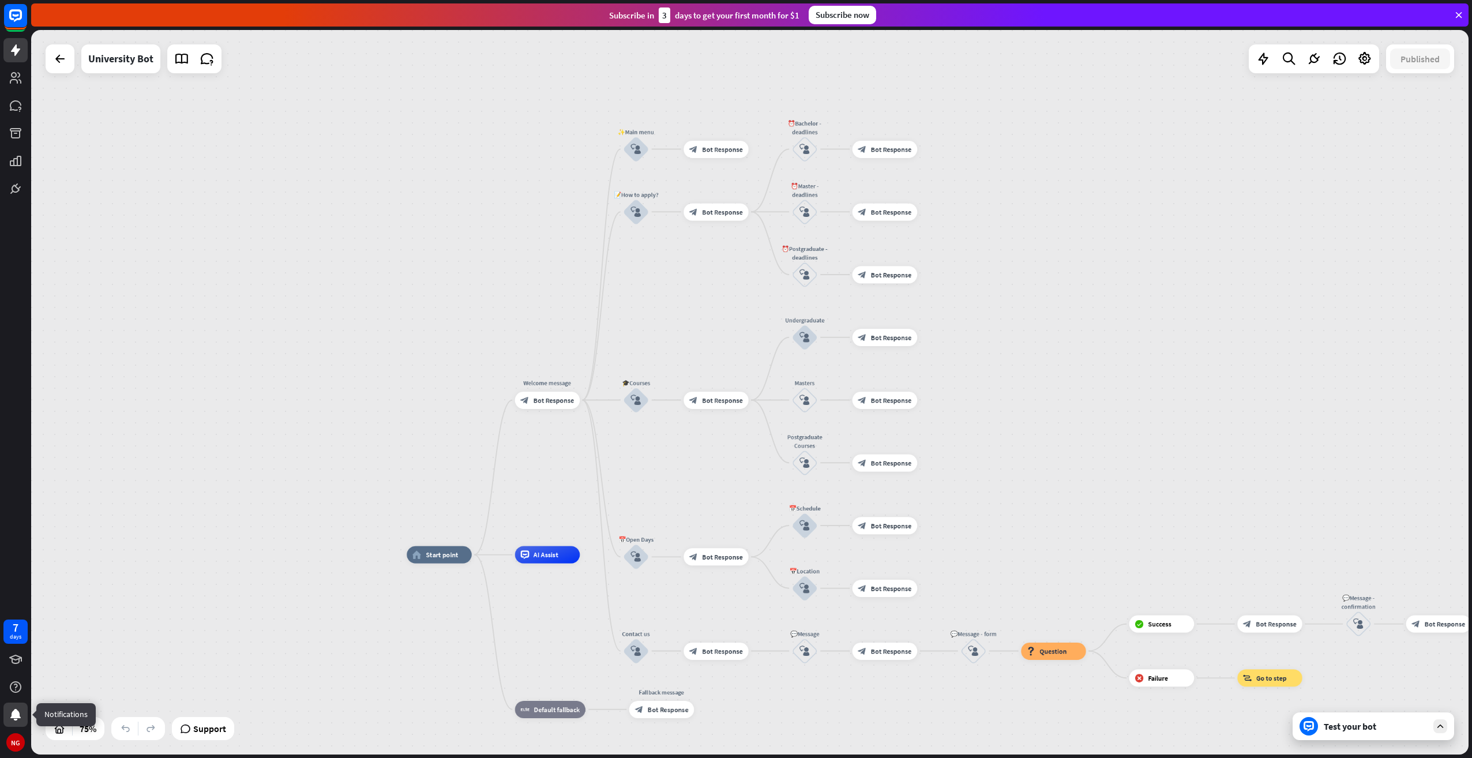
click at [15, 716] on icon at bounding box center [15, 715] width 10 height 12
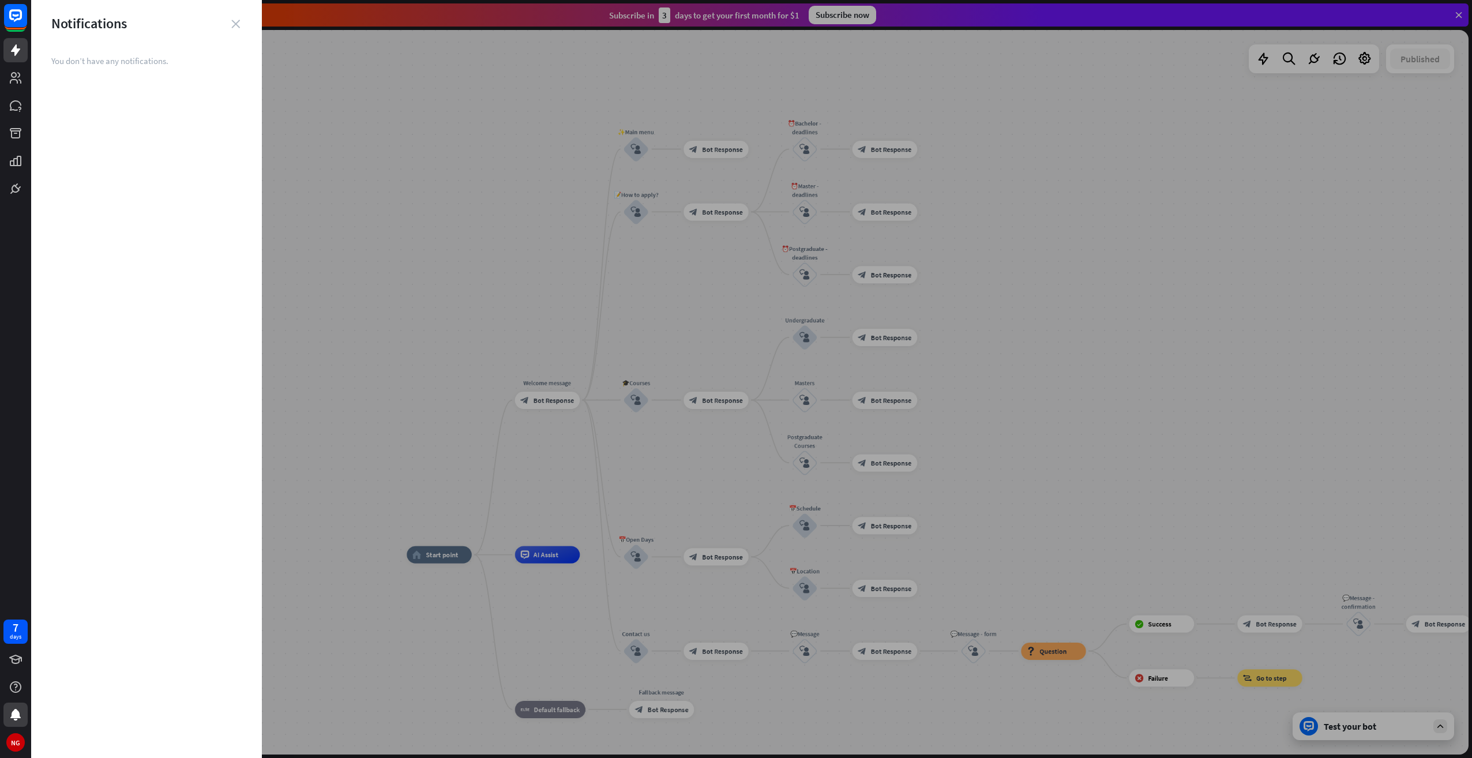
click at [236, 24] on icon "close" at bounding box center [235, 24] width 9 height 9
